Goal: Task Accomplishment & Management: Use online tool/utility

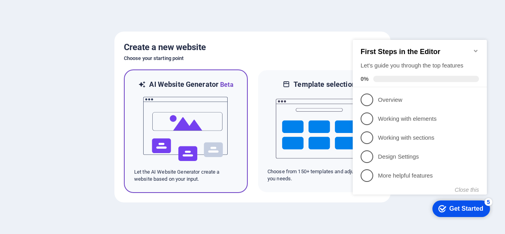
click at [165, 130] on img at bounding box center [186, 129] width 87 height 79
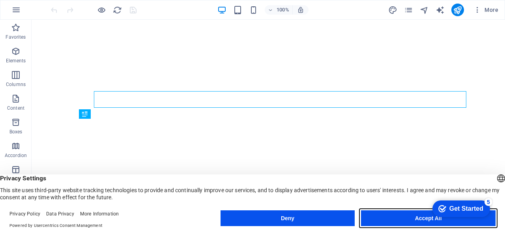
click at [394, 215] on button "Accept All" at bounding box center [428, 218] width 135 height 16
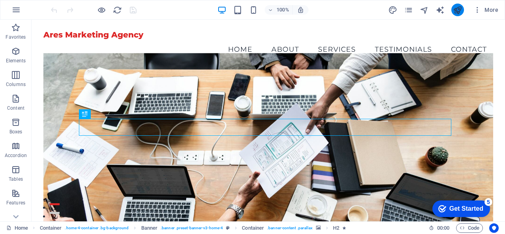
click at [459, 11] on icon "publish" at bounding box center [457, 10] width 9 height 9
